Goal: Check status: Check status

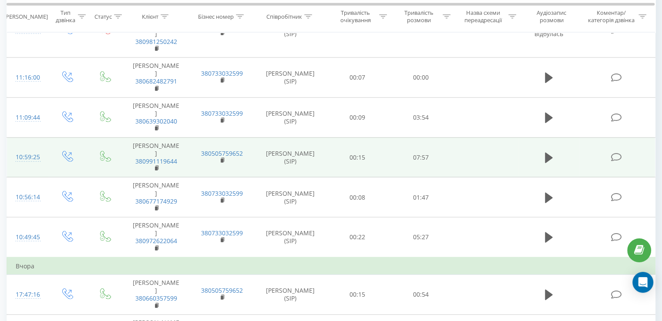
scroll to position [2074, 0]
